Goal: Information Seeking & Learning: Learn about a topic

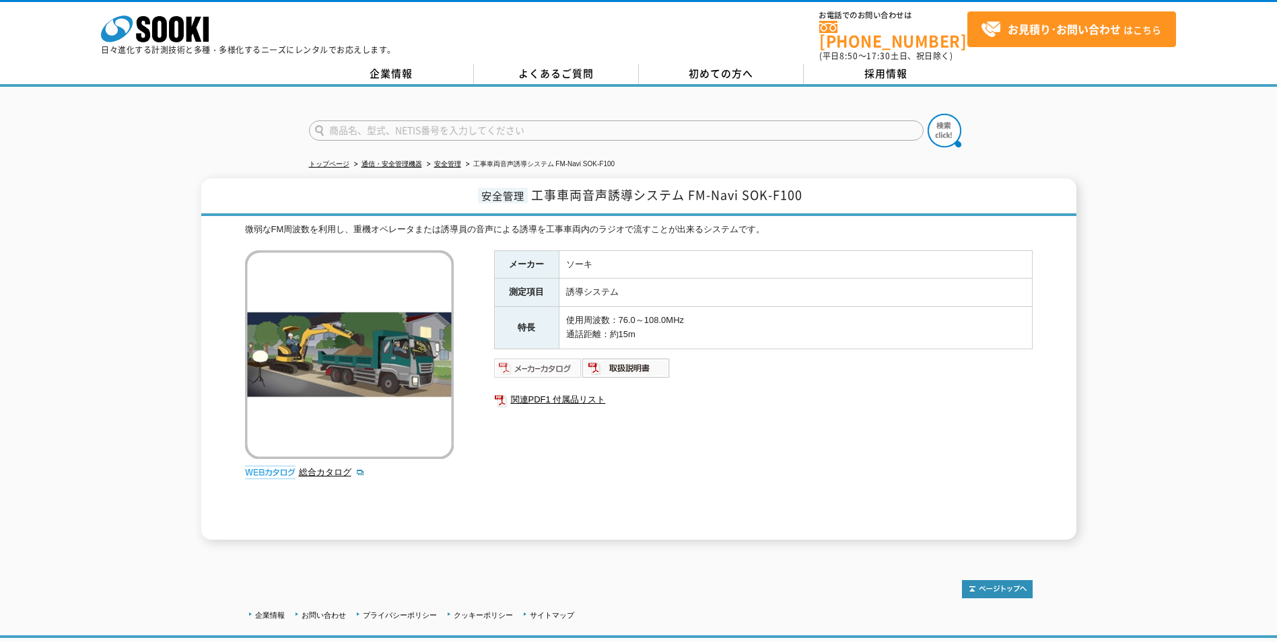
click at [533, 357] on img at bounding box center [538, 368] width 88 height 22
click at [451, 160] on link "安全管理" at bounding box center [447, 163] width 27 height 7
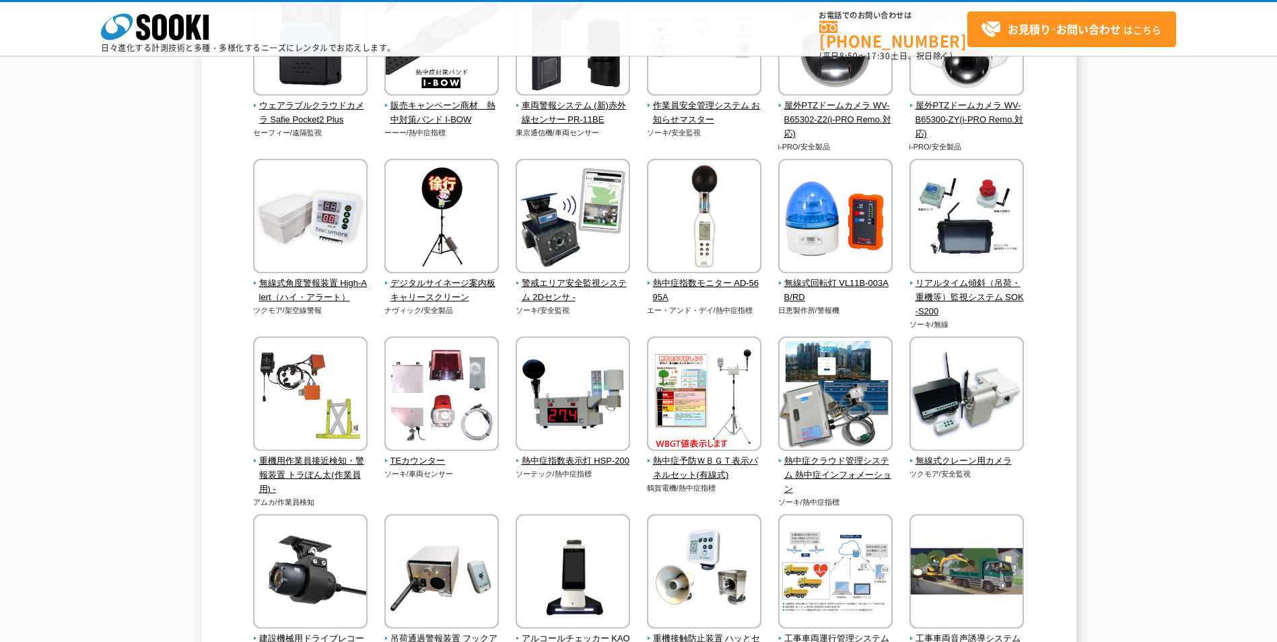
scroll to position [976, 0]
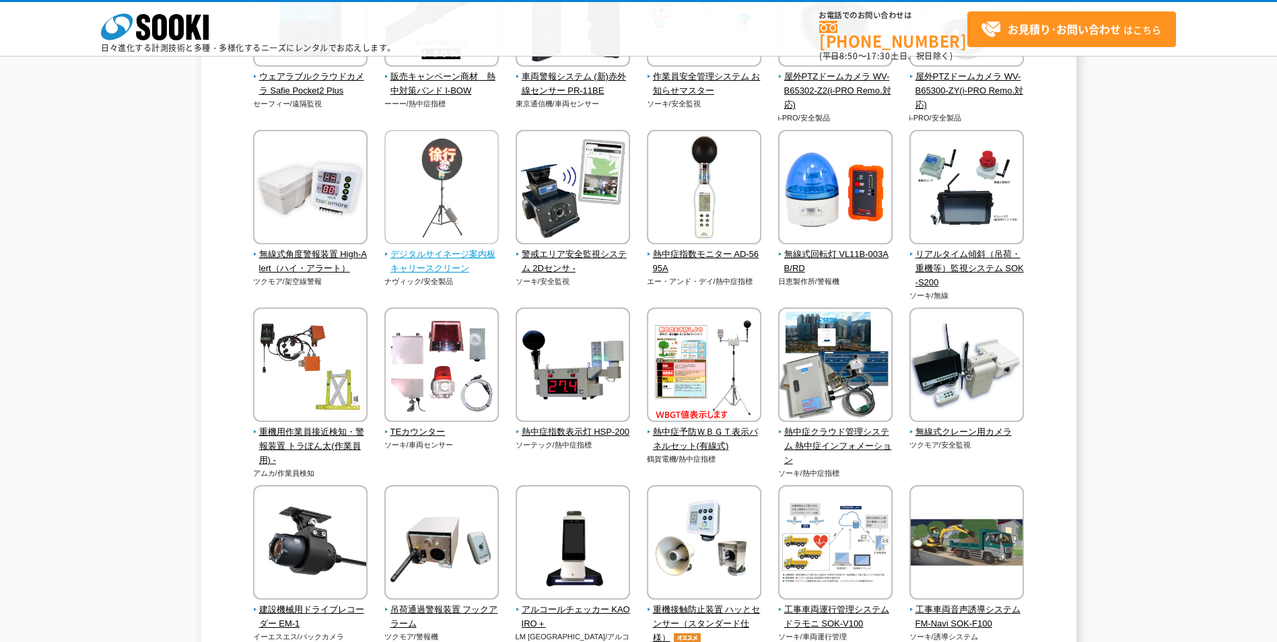
click at [442, 206] on img at bounding box center [441, 189] width 114 height 118
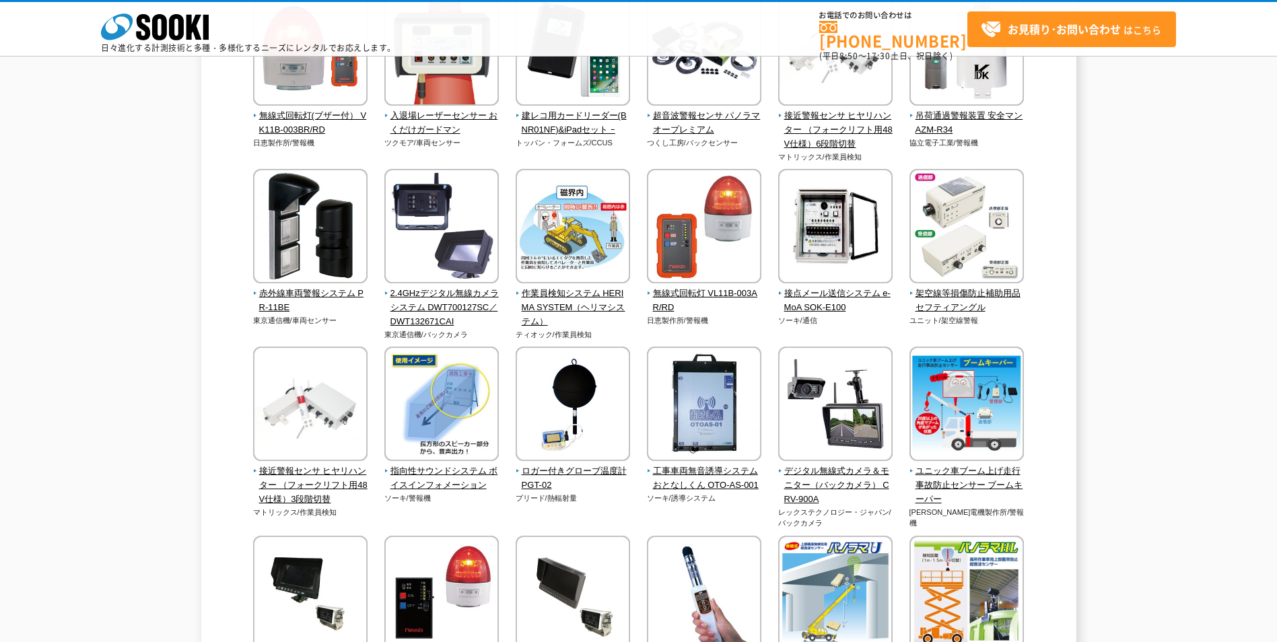
scroll to position [1851, 0]
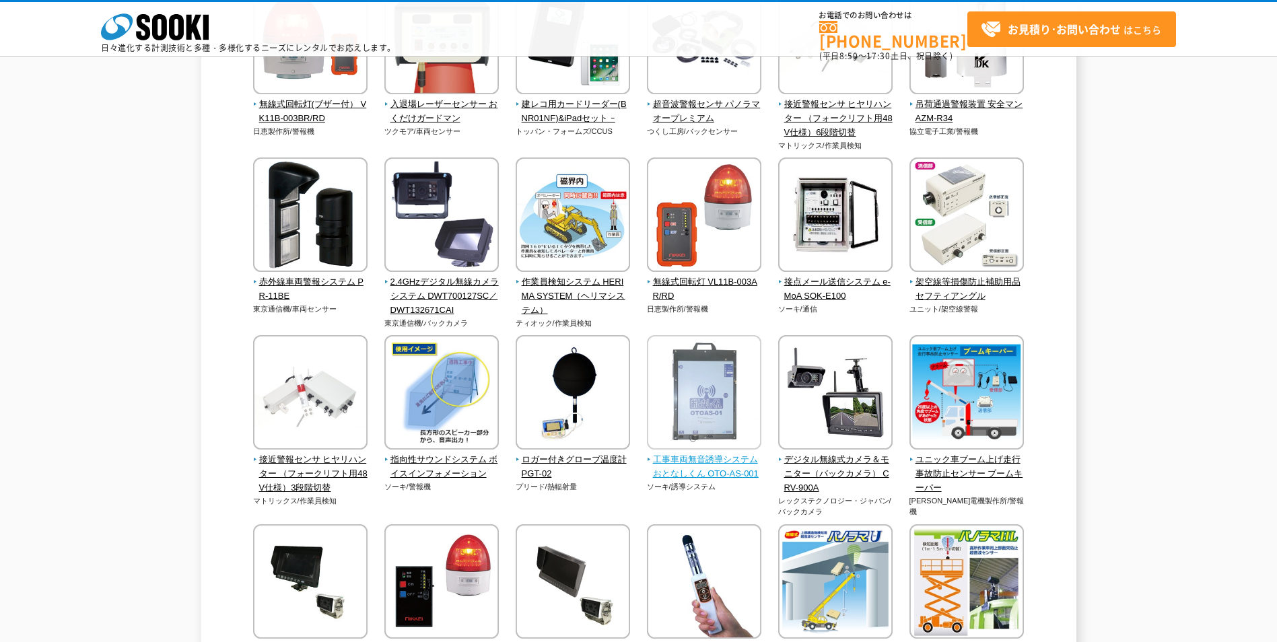
click at [718, 419] on img at bounding box center [704, 394] width 114 height 118
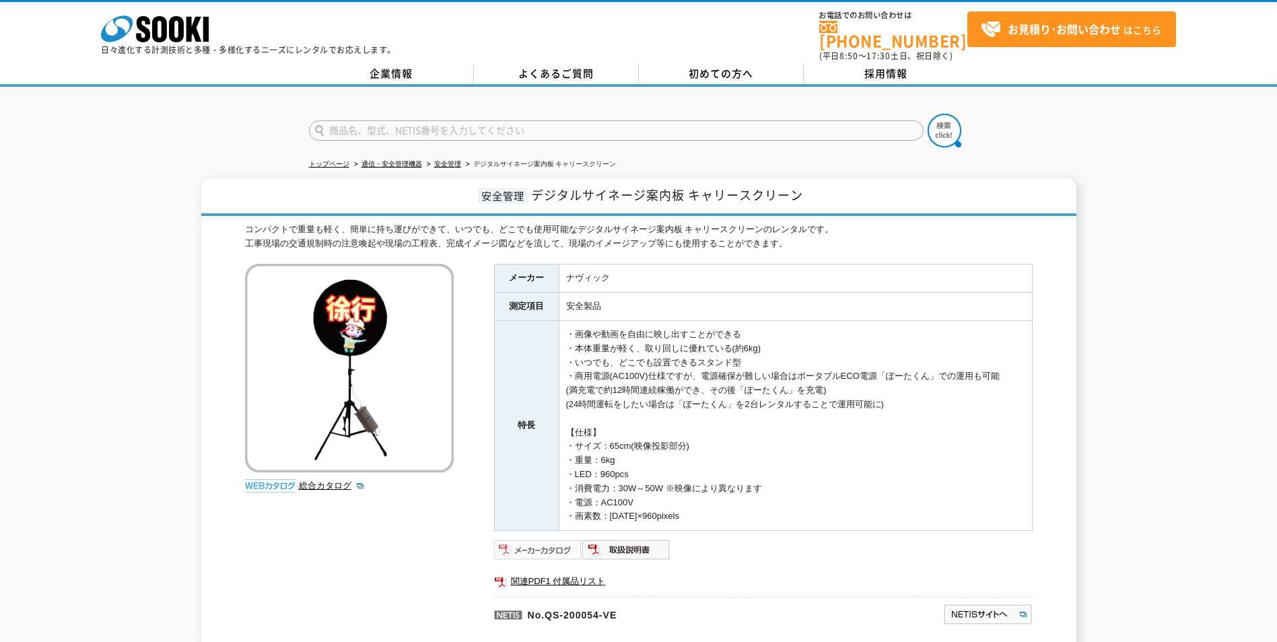
click at [547, 541] on img at bounding box center [538, 550] width 88 height 22
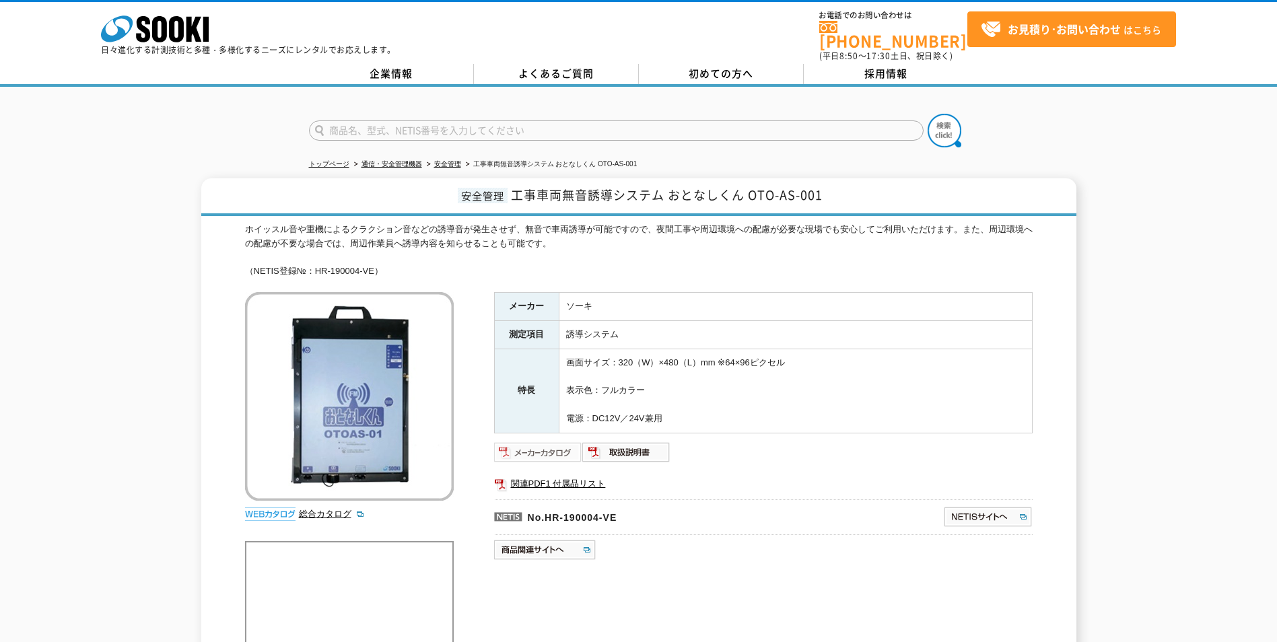
click at [566, 442] on img at bounding box center [538, 453] width 88 height 22
